Goal: Find contact information: Find contact information

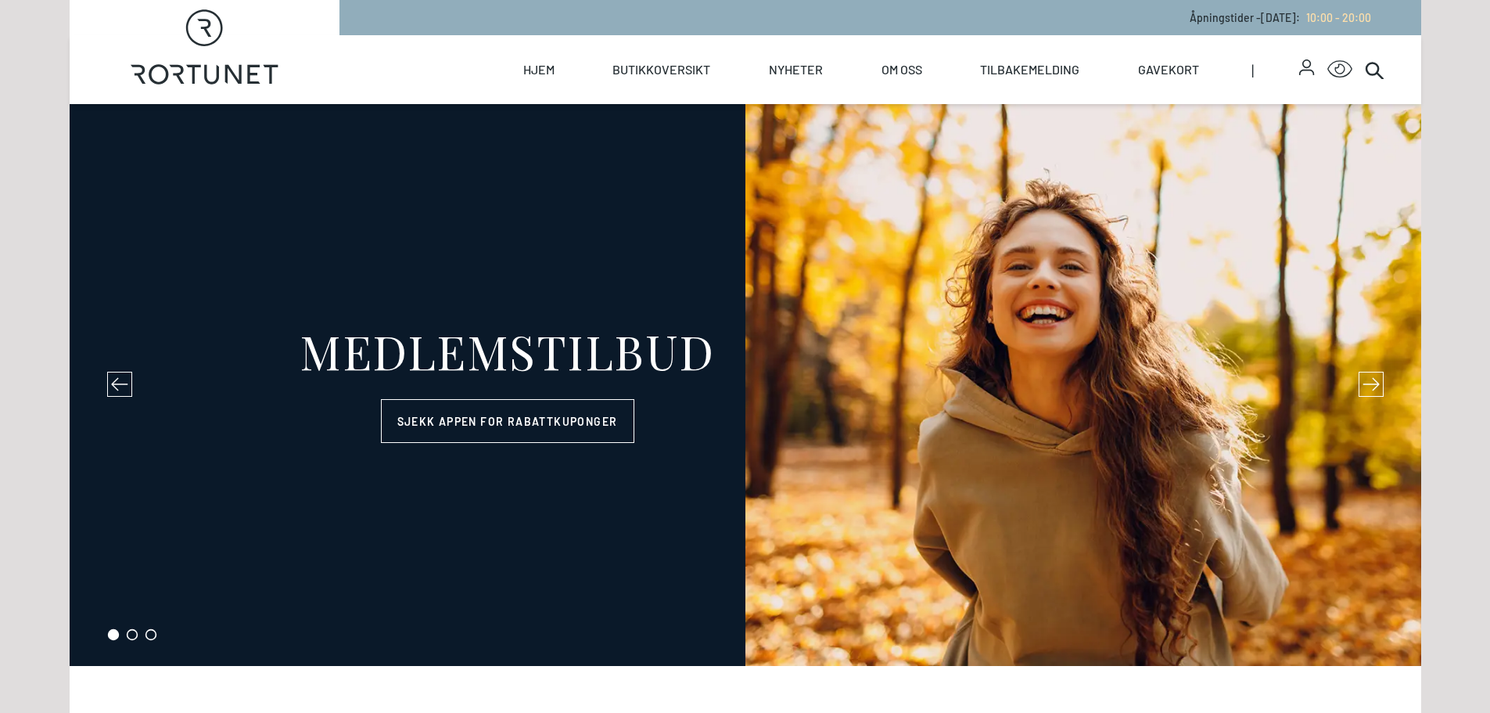
select select "NO"
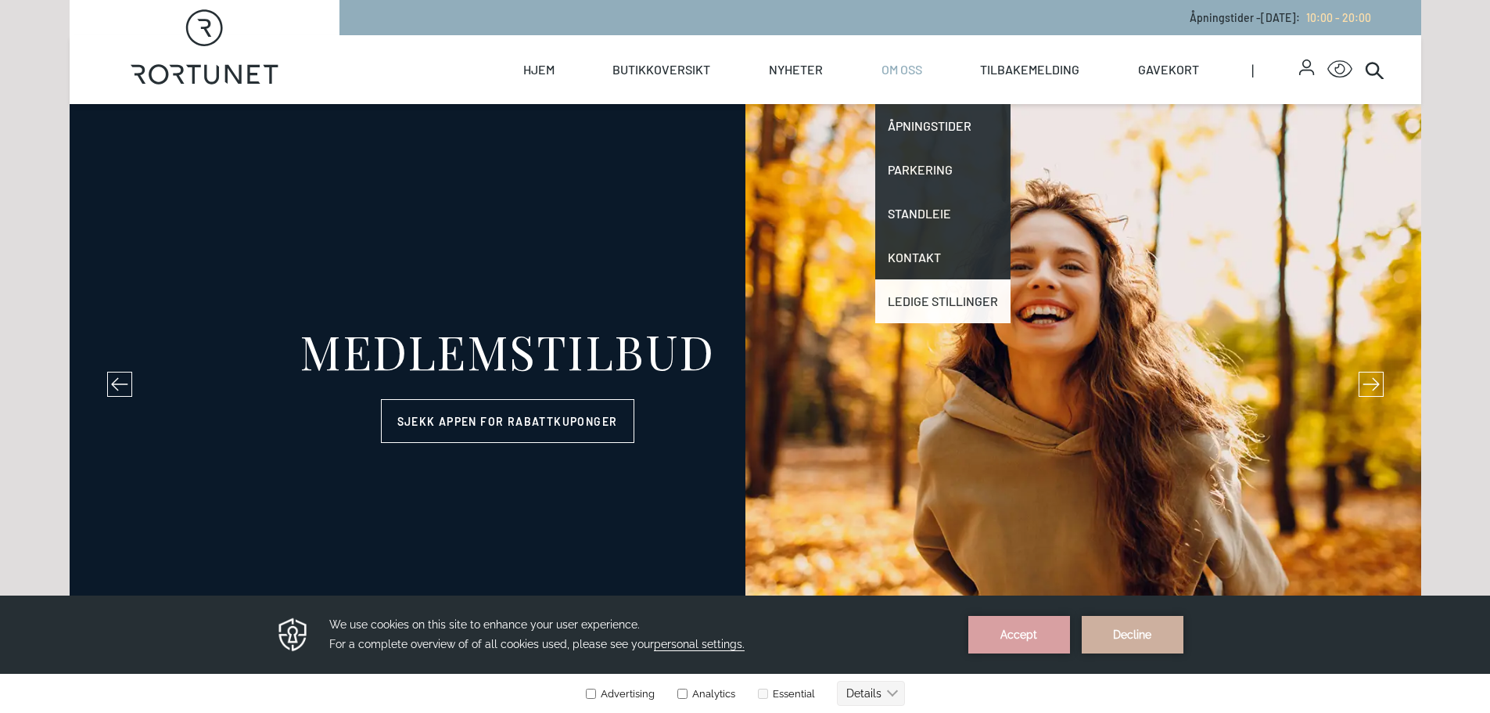
click at [923, 302] on link "Ledige stillinger" at bounding box center [942, 301] width 135 height 44
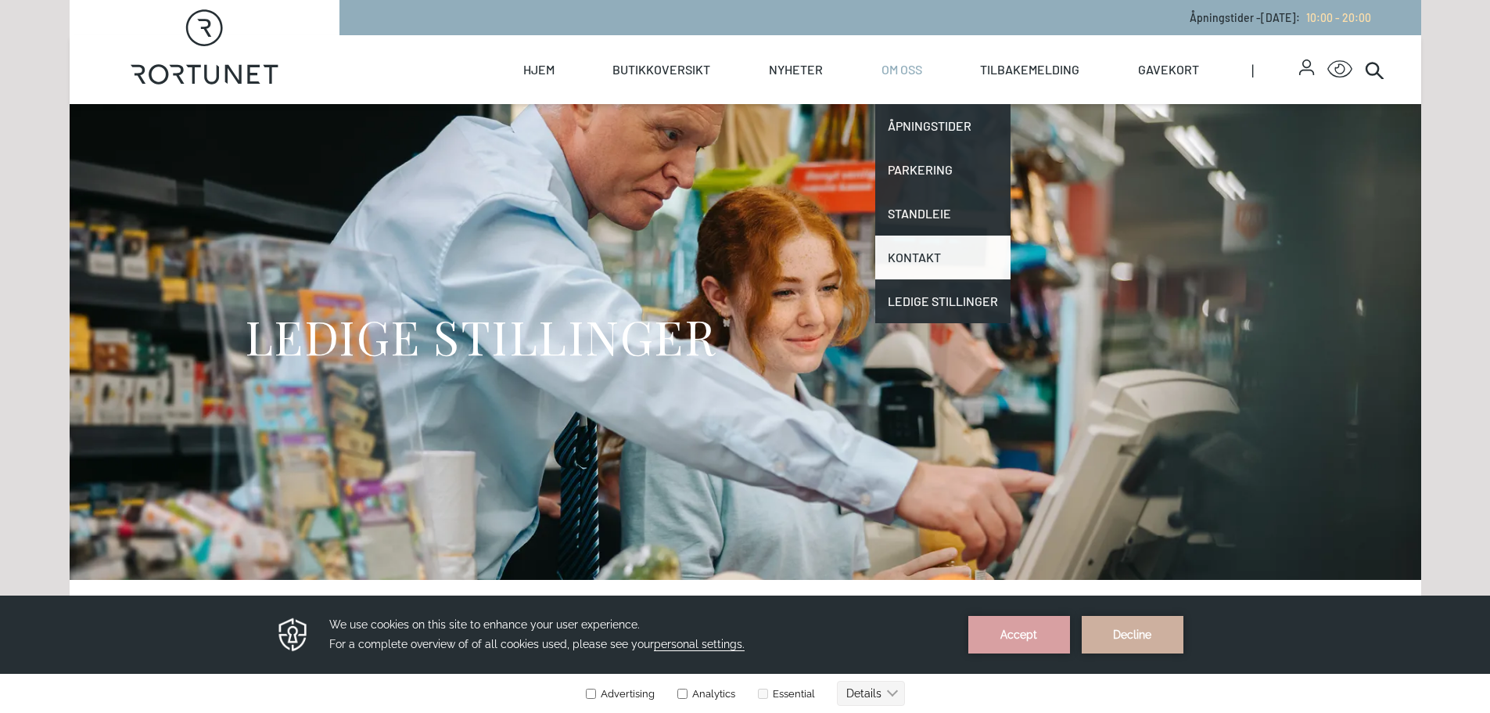
drag, startPoint x: 928, startPoint y: 250, endPoint x: 960, endPoint y: 250, distance: 32.1
click at [928, 250] on link "Kontakt" at bounding box center [942, 257] width 135 height 44
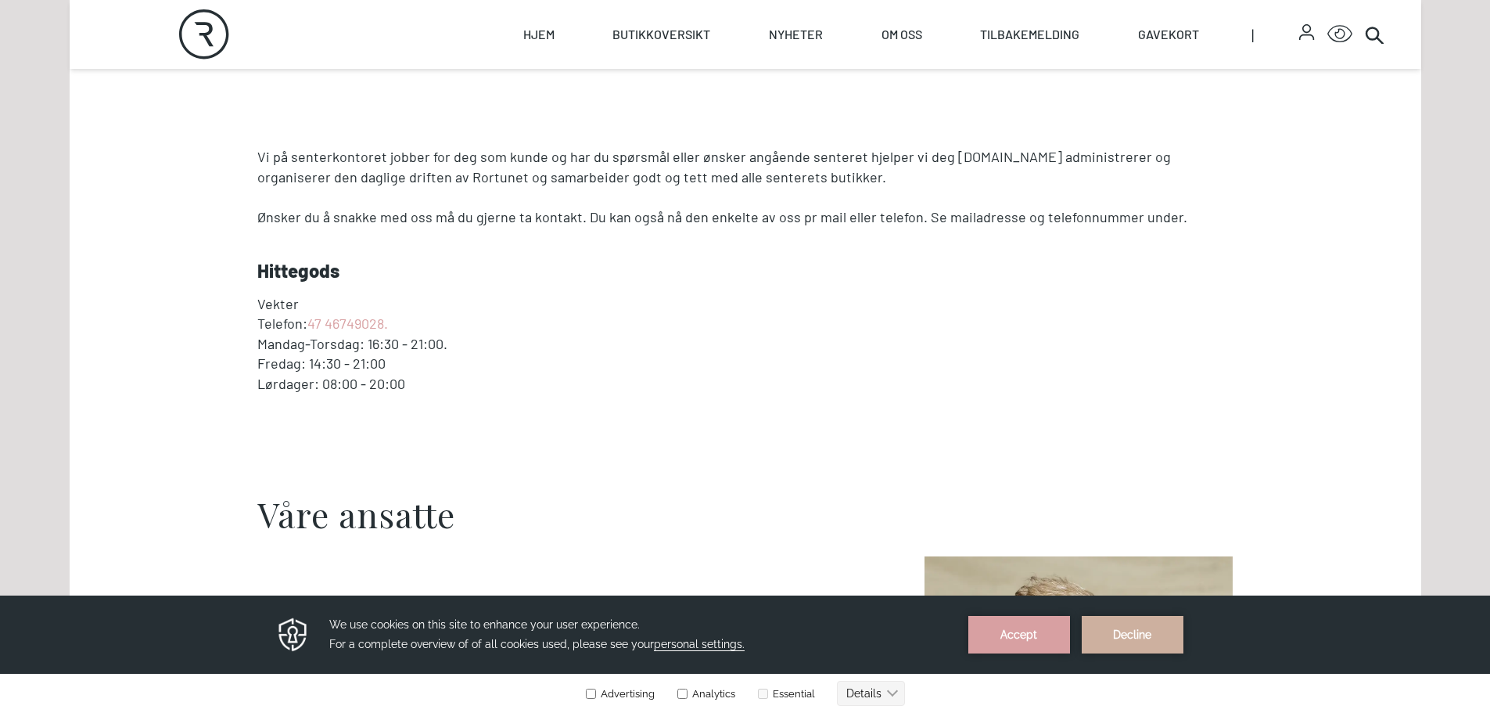
scroll to position [782, 0]
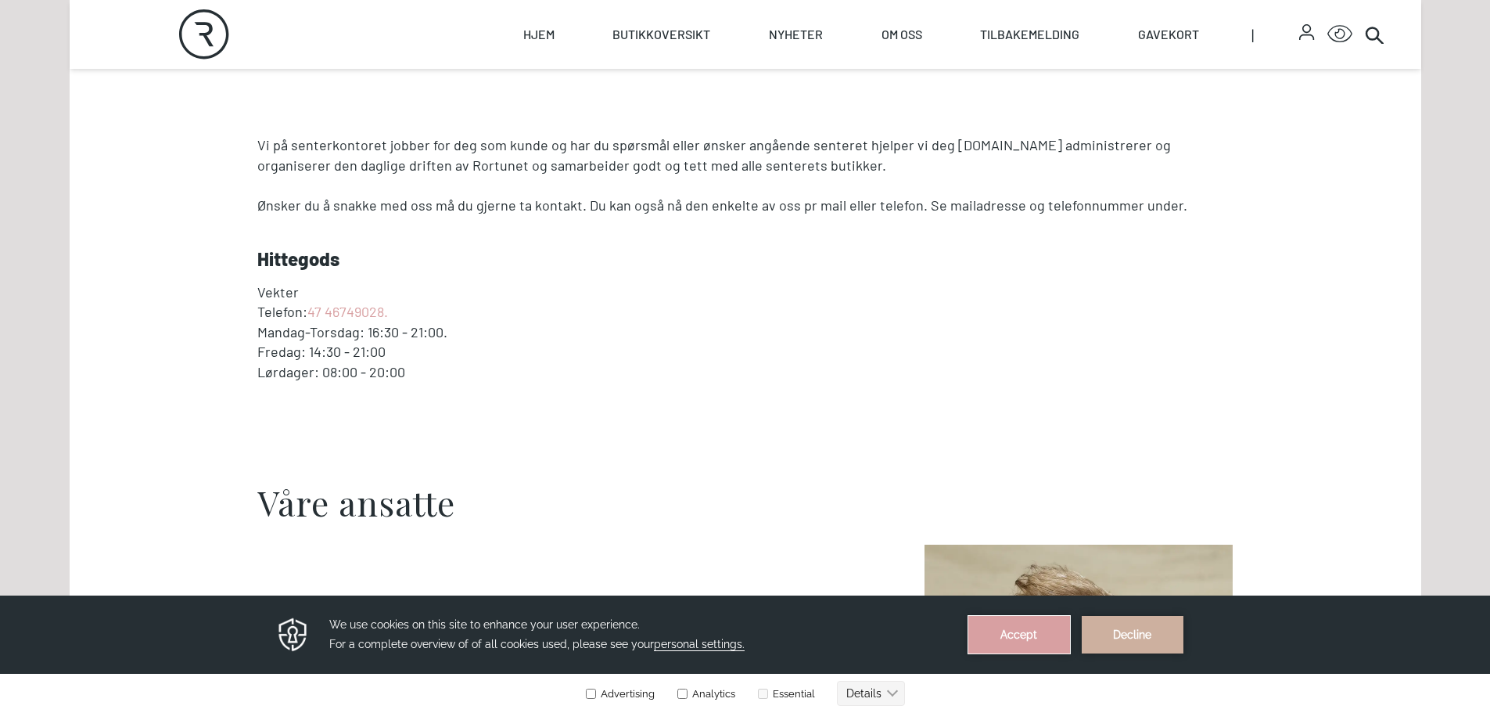
drag, startPoint x: 1036, startPoint y: 631, endPoint x: 1031, endPoint y: 1222, distance: 591.3
click at [1036, 631] on button "Accept" at bounding box center [1019, 635] width 102 height 38
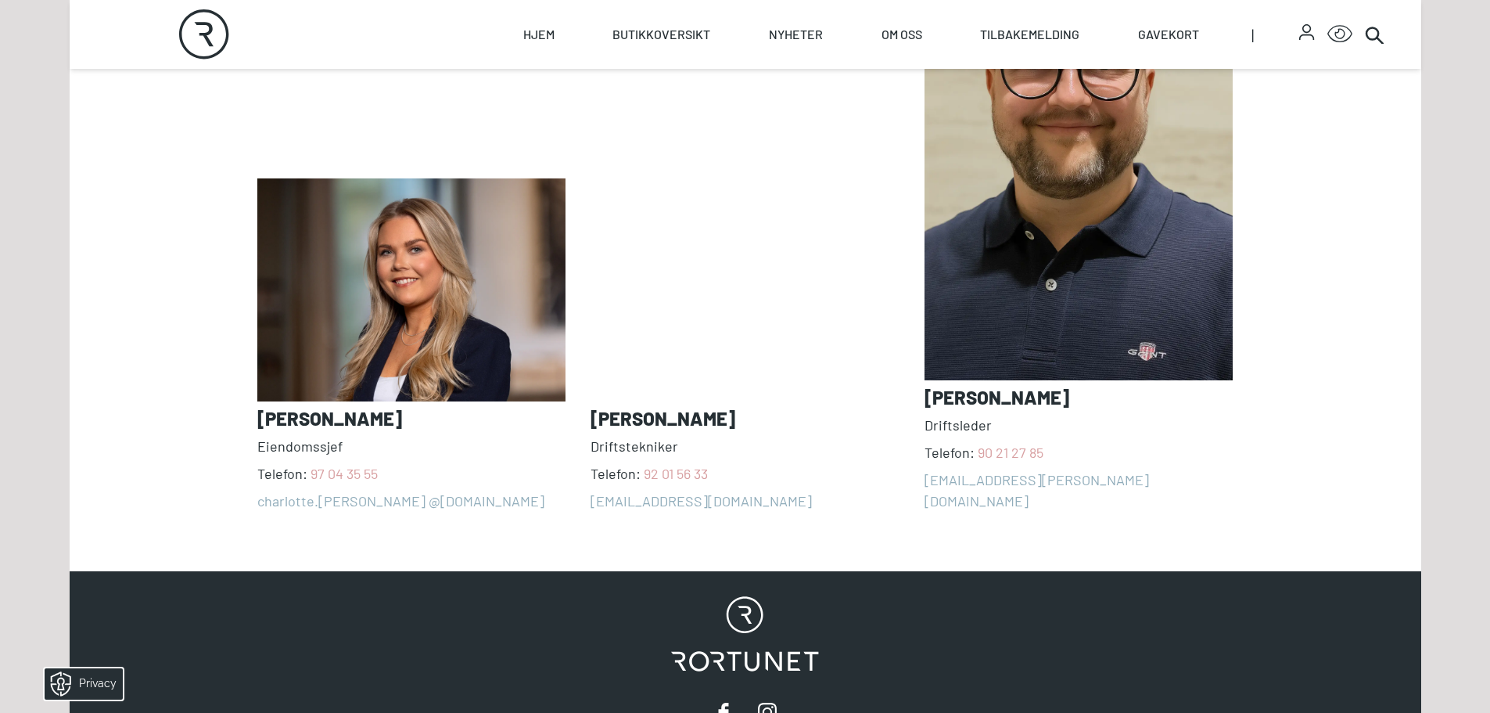
scroll to position [1408, 0]
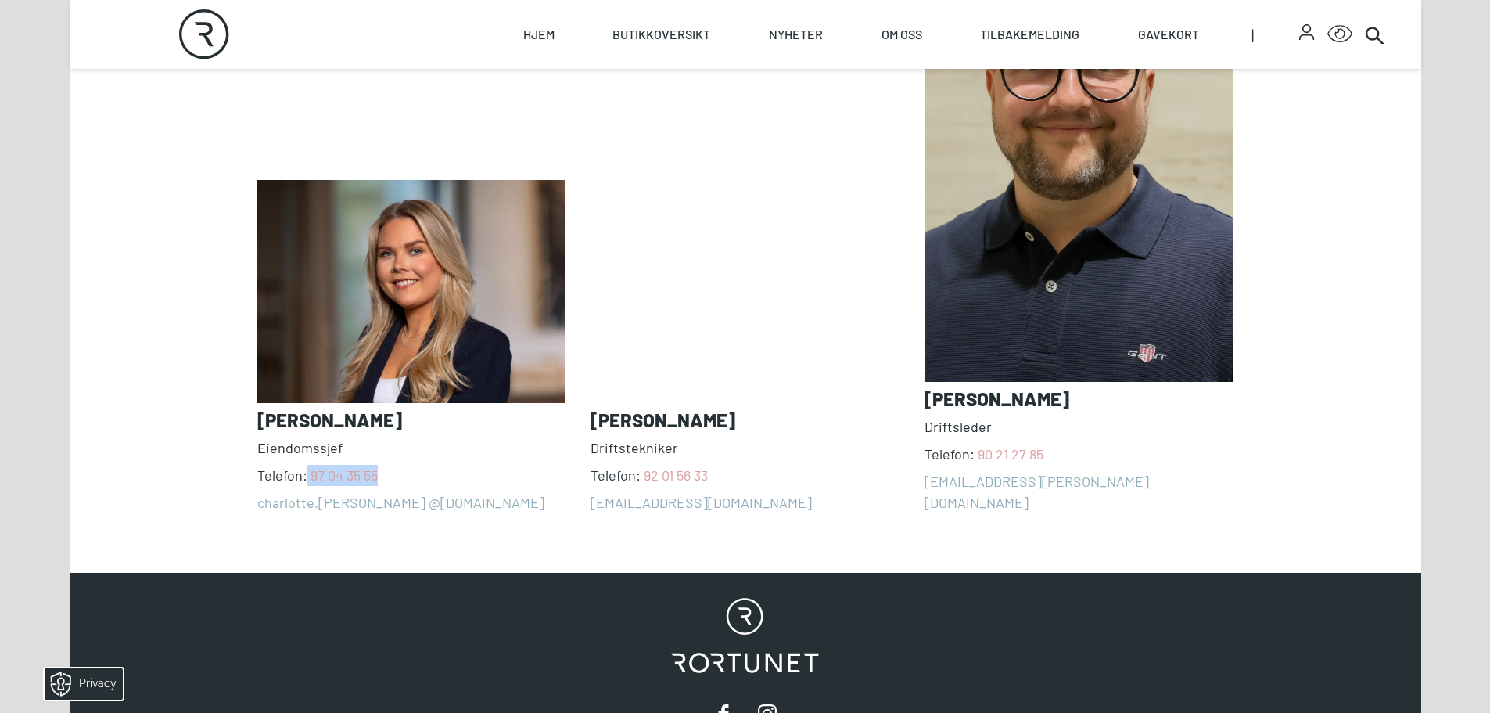
drag, startPoint x: 388, startPoint y: 453, endPoint x: 307, endPoint y: 453, distance: 80.6
click at [307, 465] on span "Telefon: [PHONE_NUMBER]" at bounding box center [411, 475] width 309 height 21
drag, startPoint x: 221, startPoint y: 482, endPoint x: 472, endPoint y: 483, distance: 251.9
click at [472, 483] on section "Våre ansatte [PERSON_NAME] Telefon: [PHONE_NUMBER] charlotte.[PERSON_NAME] @[DO…" at bounding box center [746, 185] width 1352 height 741
copy link "charlotte.[PERSON_NAME] @[DOMAIN_NAME]"
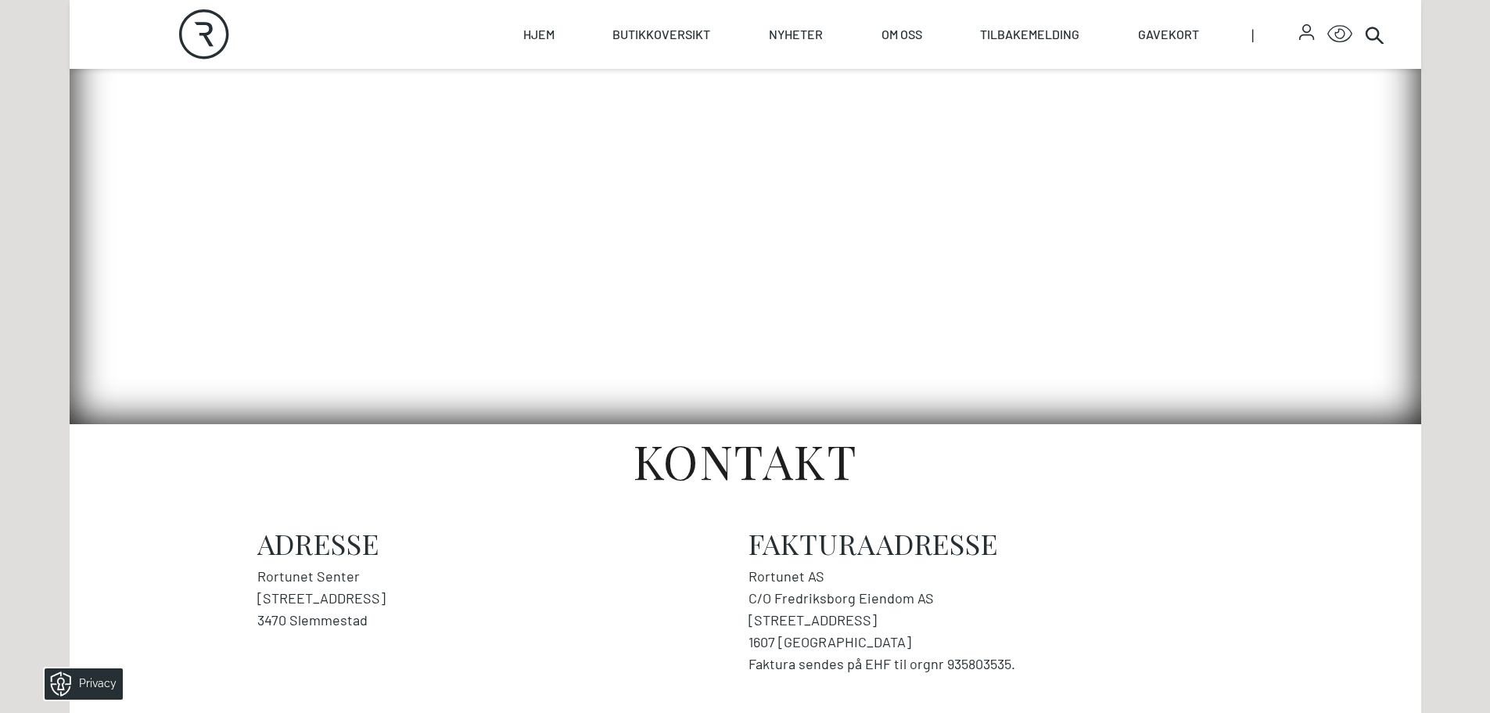
scroll to position [0, 0]
